Goal: Find specific page/section

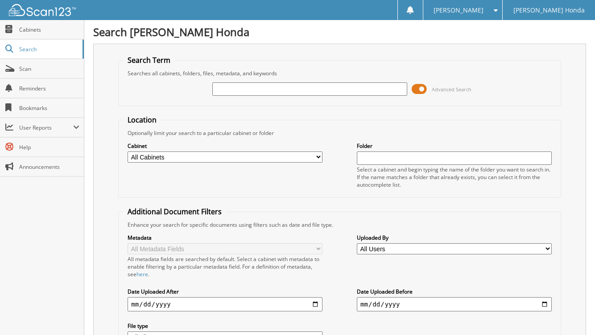
click at [329, 87] on input "text" at bounding box center [309, 89] width 195 height 13
type input "143495"
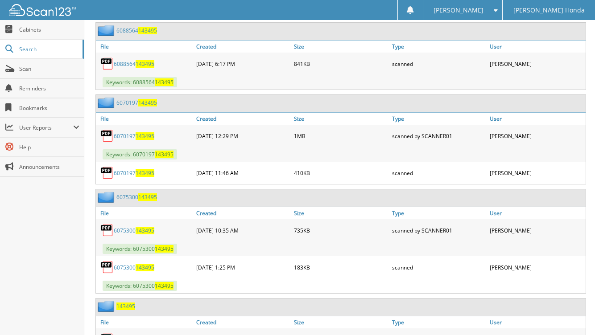
scroll to position [586, 0]
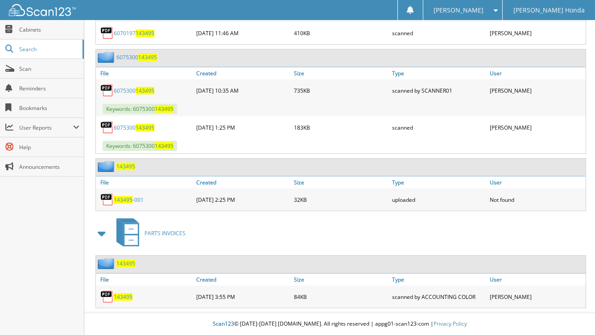
click at [122, 92] on link "6075300 143495" at bounding box center [134, 91] width 41 height 8
click at [149, 127] on span "143495" at bounding box center [145, 128] width 19 height 8
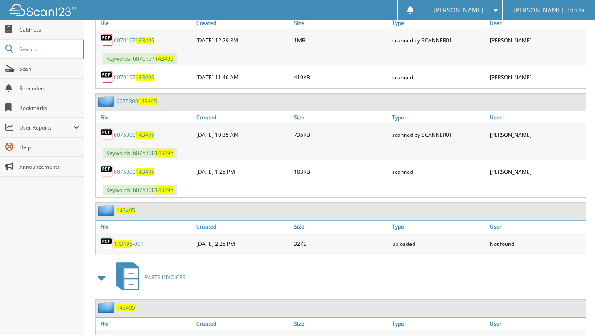
scroll to position [497, 0]
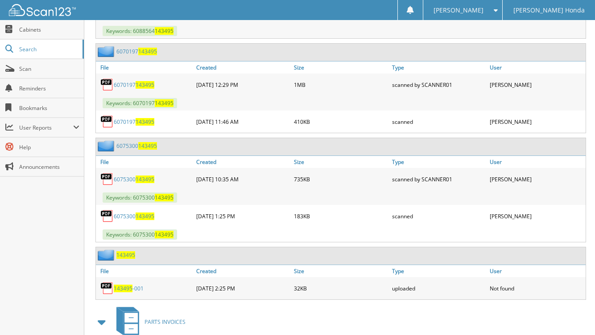
click at [152, 123] on span "143495" at bounding box center [145, 122] width 19 height 8
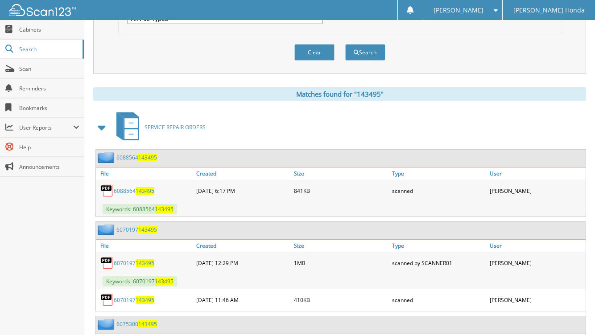
scroll to position [408, 0]
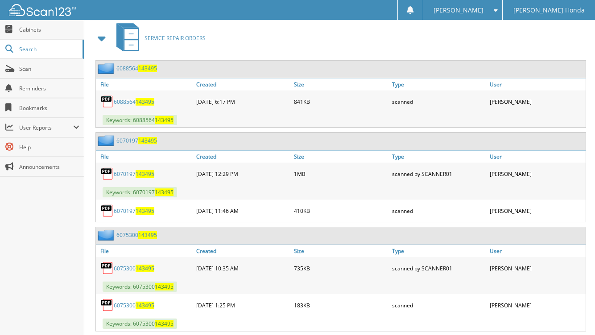
click at [147, 101] on span "143495" at bounding box center [145, 102] width 19 height 8
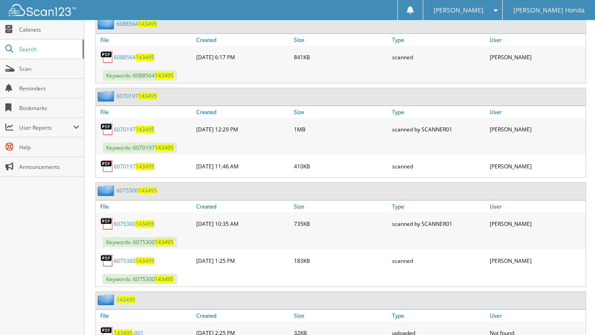
scroll to position [363, 0]
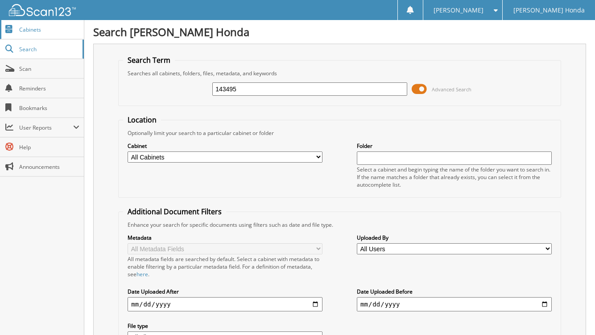
click at [49, 33] on span "Cabinets" at bounding box center [49, 30] width 60 height 8
